Goal: Information Seeking & Learning: Learn about a topic

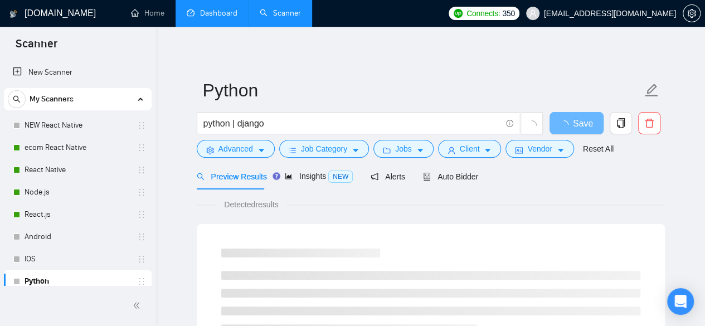
click at [200, 14] on link "Dashboard" at bounding box center [212, 12] width 51 height 9
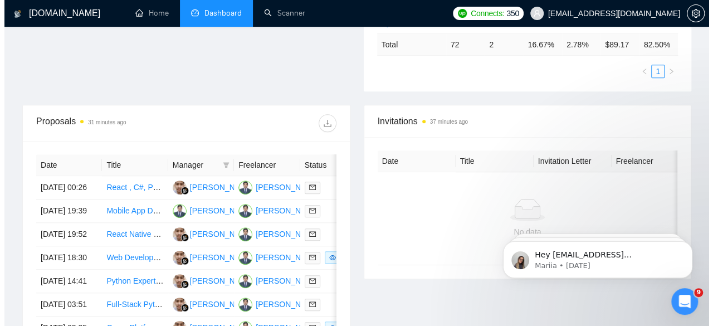
scroll to position [369, 0]
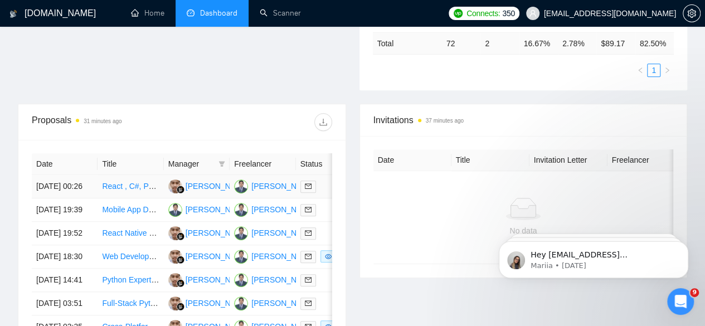
click at [52, 175] on td "[DATE] 00:26" at bounding box center [65, 186] width 66 height 23
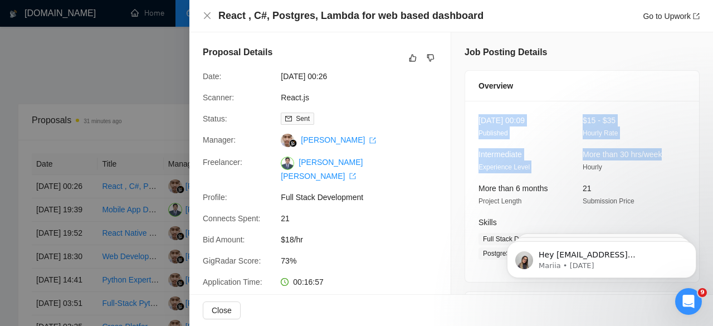
drag, startPoint x: 664, startPoint y: 84, endPoint x: 674, endPoint y: 143, distance: 60.0
click at [674, 143] on div "Overview [DATE] 00:09 Published $15 - $35 Hourly Rate Intermediate Experience L…" at bounding box center [582, 176] width 235 height 212
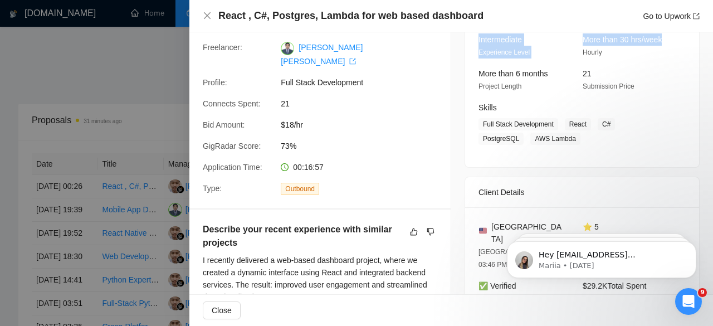
scroll to position [0, 0]
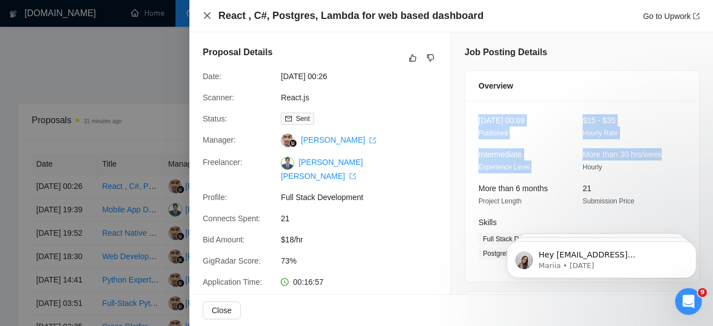
click at [207, 14] on icon "close" at bounding box center [207, 15] width 9 height 9
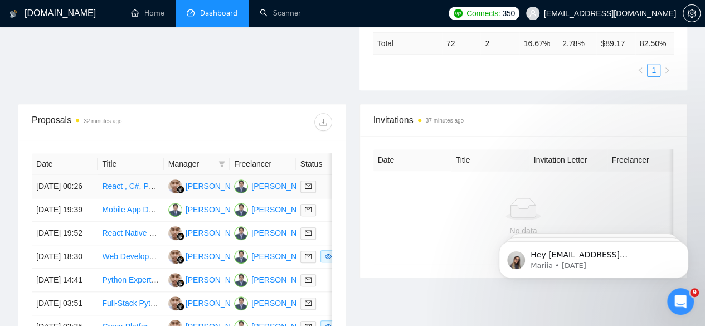
click at [60, 175] on td "[DATE] 00:26" at bounding box center [65, 186] width 66 height 23
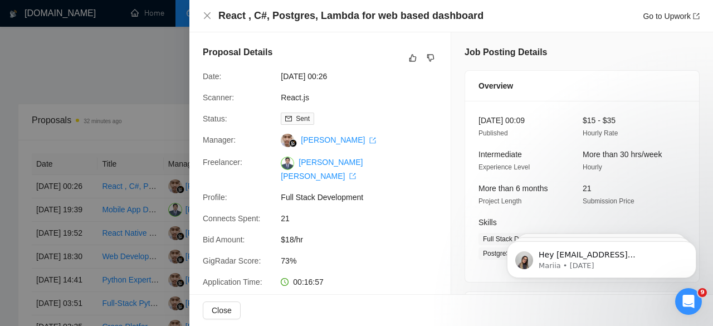
click at [145, 66] on div at bounding box center [356, 163] width 713 height 326
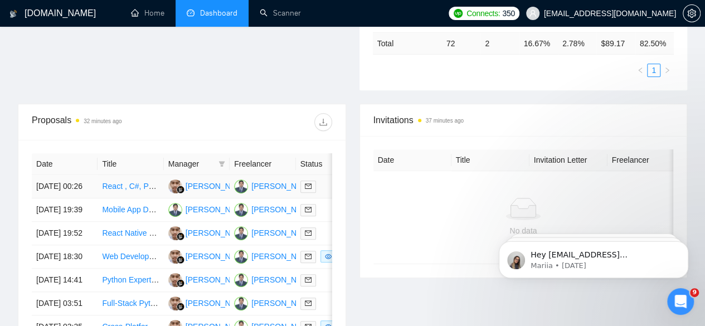
click at [139, 182] on link "React , C#, Postgres, Lambda for web based dashboard" at bounding box center [199, 186] width 195 height 9
